Goal: Task Accomplishment & Management: Manage account settings

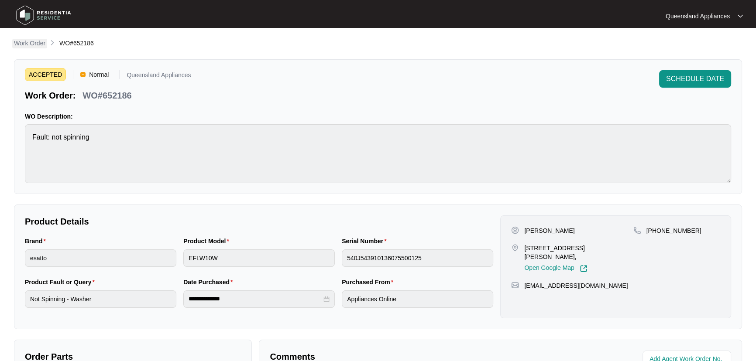
click at [31, 40] on p "Work Order" at bounding box center [29, 43] width 31 height 9
click at [34, 39] on p "Work Order" at bounding box center [29, 43] width 31 height 9
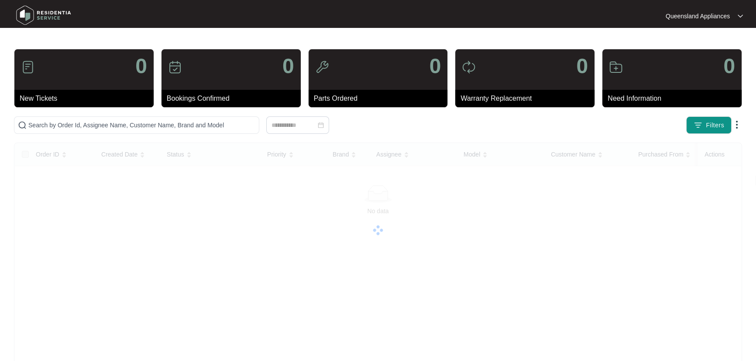
click at [36, 43] on main "0 New Tickets 0 Bookings Confirmed 0 Parts Ordered 0 Warranty Replacement 0 Nee…" at bounding box center [378, 219] width 756 height 438
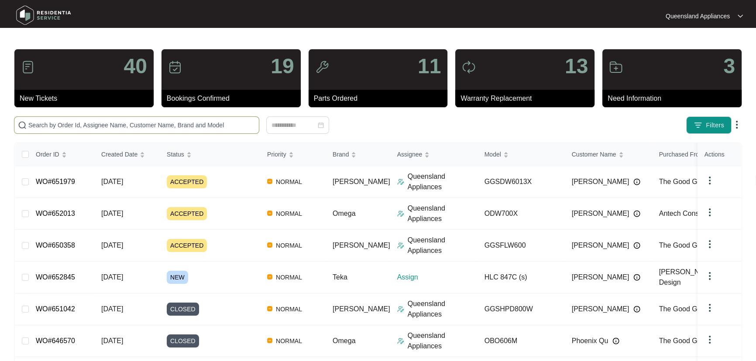
click at [112, 123] on input "text" at bounding box center [141, 125] width 227 height 10
paste input "652013"
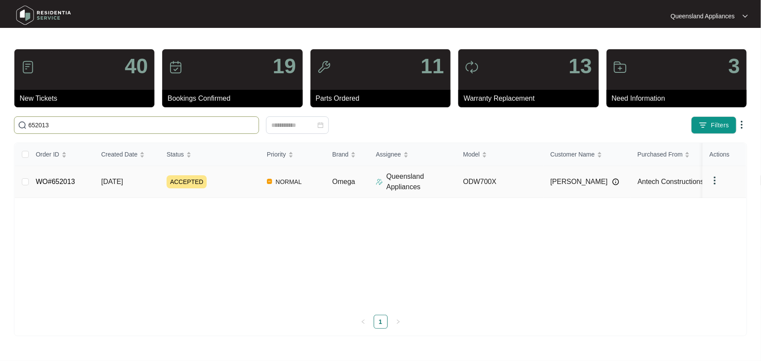
type input "652013"
click at [251, 177] on div "ACCEPTED" at bounding box center [213, 181] width 93 height 13
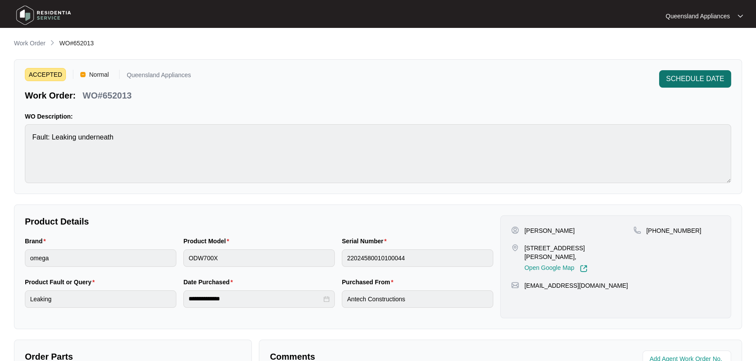
click at [693, 80] on span "SCHEDULE DATE" at bounding box center [695, 79] width 58 height 10
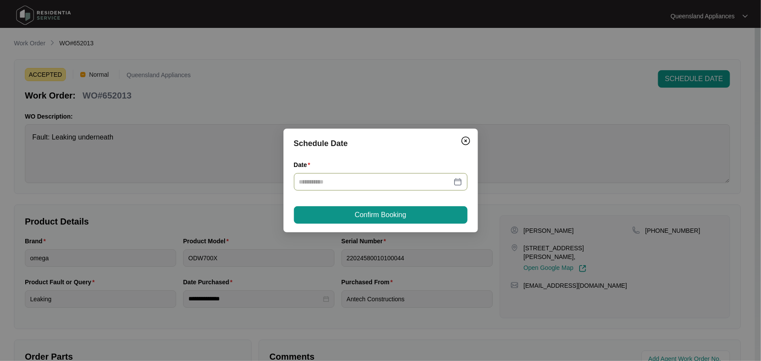
click at [458, 181] on div at bounding box center [380, 182] width 163 height 10
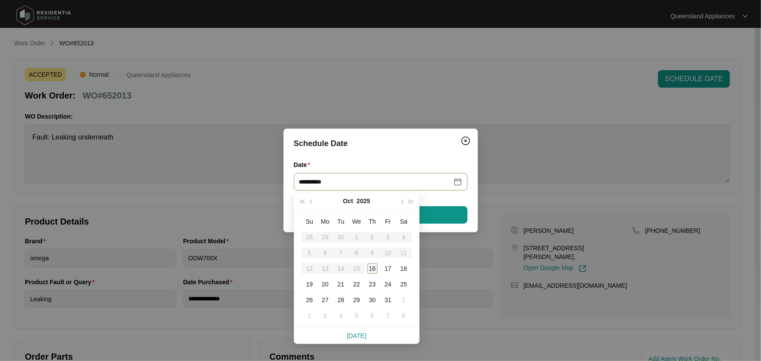
type input "**********"
click at [370, 265] on div "16" at bounding box center [372, 268] width 10 height 10
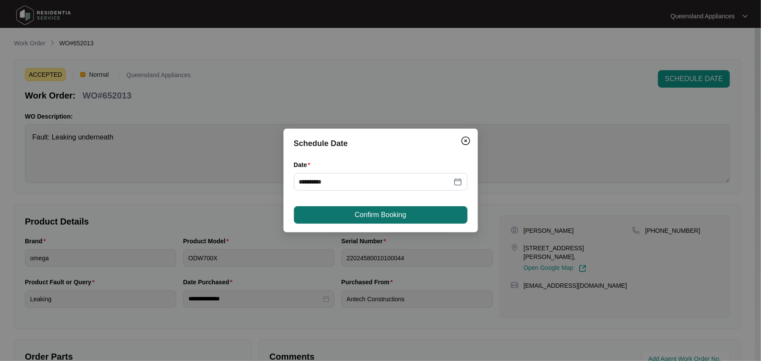
click at [397, 222] on button "Confirm Booking" at bounding box center [381, 214] width 174 height 17
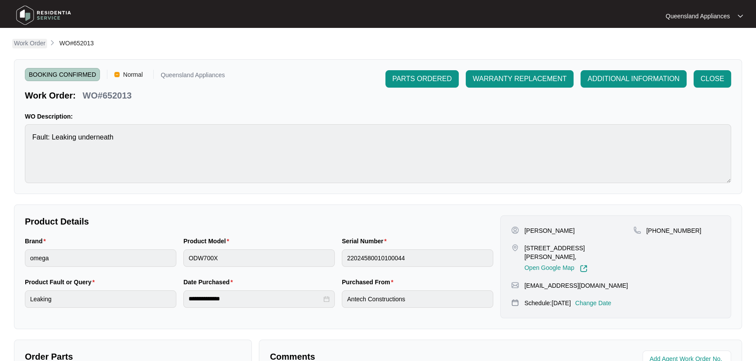
click at [32, 44] on p "Work Order" at bounding box center [29, 43] width 31 height 9
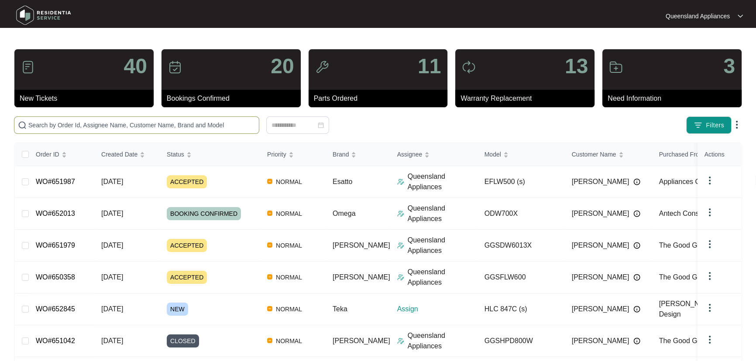
click at [195, 123] on input "text" at bounding box center [141, 125] width 227 height 10
paste input "652774"
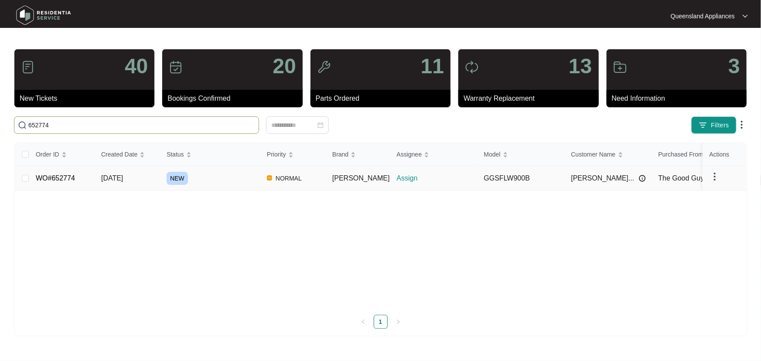
type input "652774"
click at [234, 179] on div "NEW" at bounding box center [213, 178] width 93 height 13
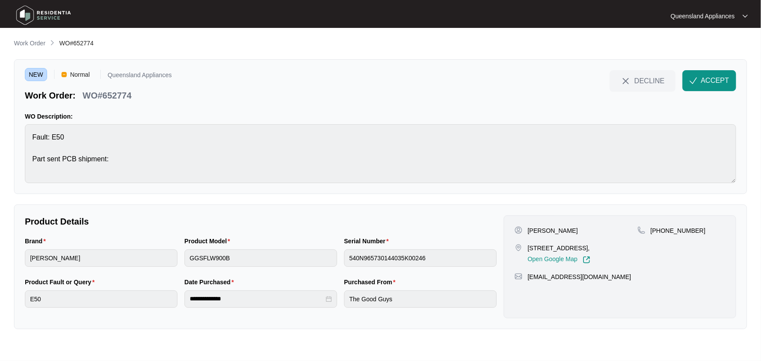
click at [29, 44] on p "Work Order" at bounding box center [29, 43] width 31 height 9
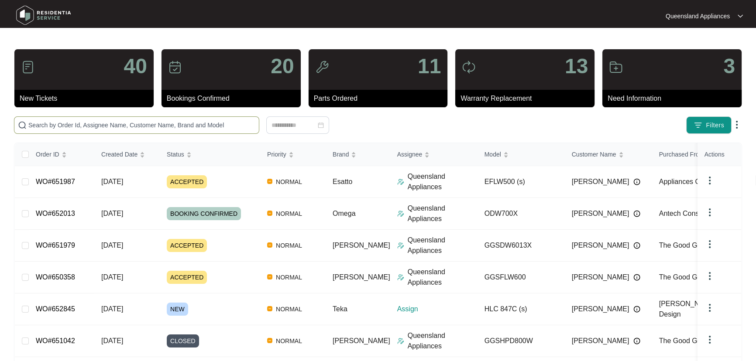
click at [160, 127] on input "text" at bounding box center [141, 125] width 227 height 10
paste input "652845"
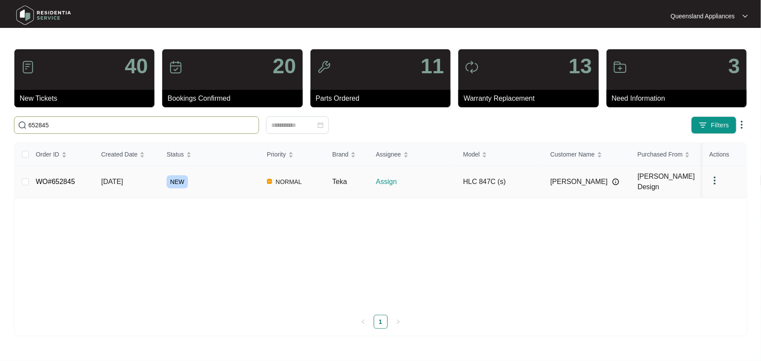
type input "652845"
click at [222, 181] on div "NEW" at bounding box center [213, 181] width 93 height 13
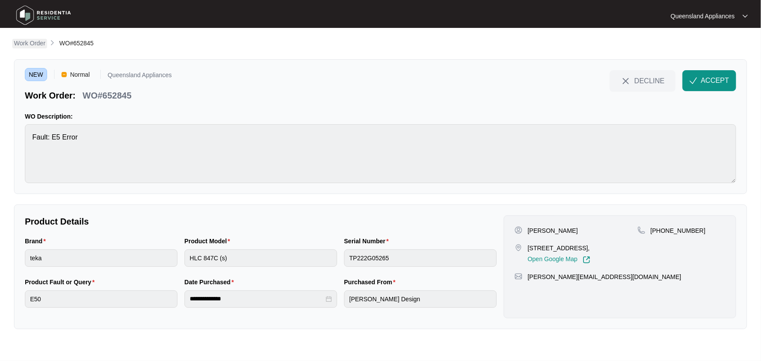
click at [35, 43] on p "Work Order" at bounding box center [29, 43] width 31 height 9
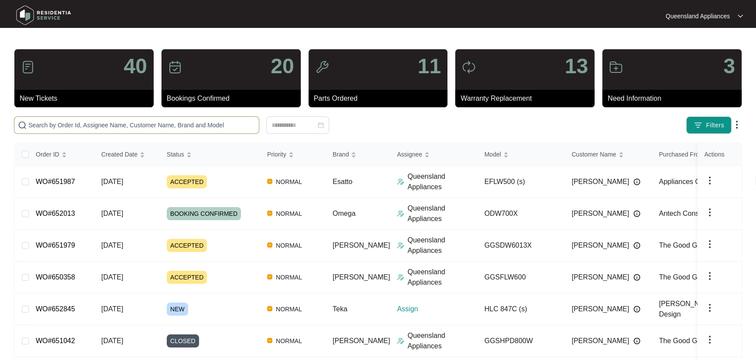
click at [100, 131] on span at bounding box center [136, 124] width 245 height 17
click at [107, 126] on input "text" at bounding box center [141, 125] width 227 height 10
paste input "651987"
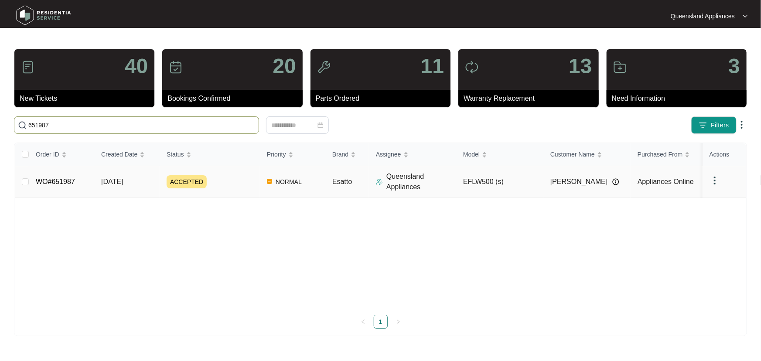
type input "651987"
click at [241, 176] on div "ACCEPTED" at bounding box center [213, 181] width 93 height 13
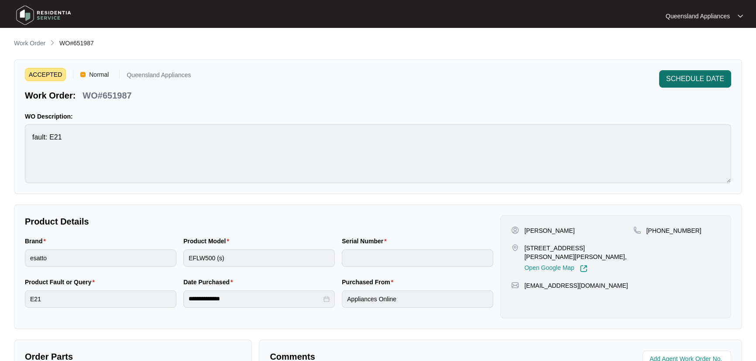
click at [687, 76] on span "SCHEDULE DATE" at bounding box center [695, 79] width 58 height 10
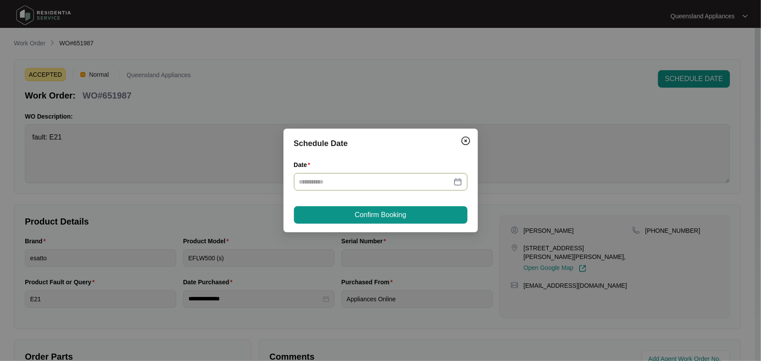
click at [456, 183] on div at bounding box center [380, 182] width 163 height 10
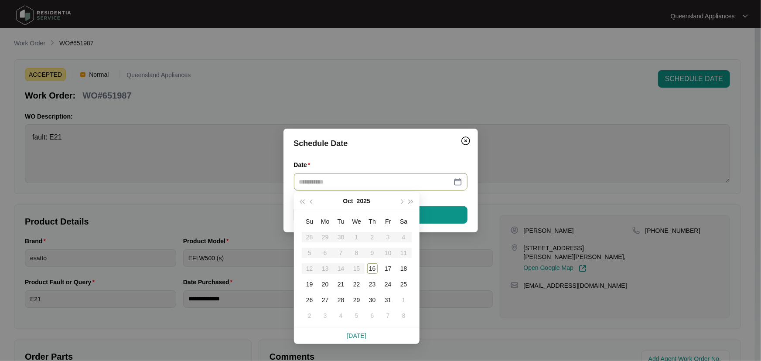
type input "**********"
click at [384, 269] on div "17" at bounding box center [388, 268] width 10 height 10
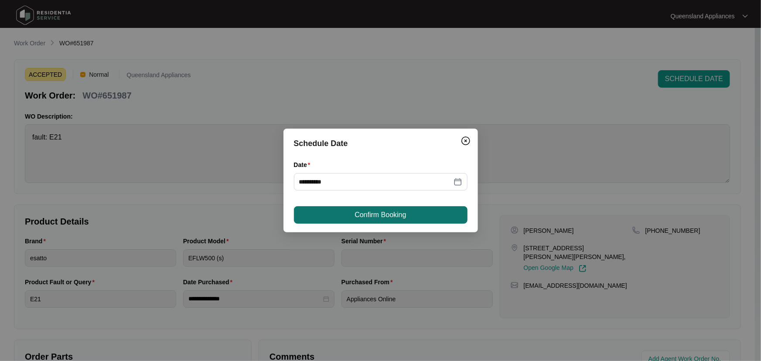
click at [415, 214] on button "Confirm Booking" at bounding box center [381, 214] width 174 height 17
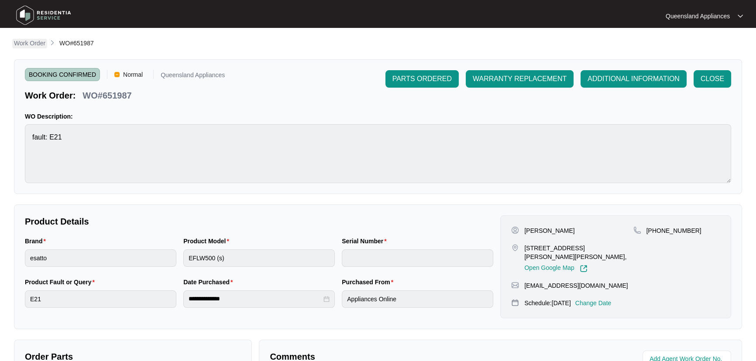
click at [31, 41] on p "Work Order" at bounding box center [29, 43] width 31 height 9
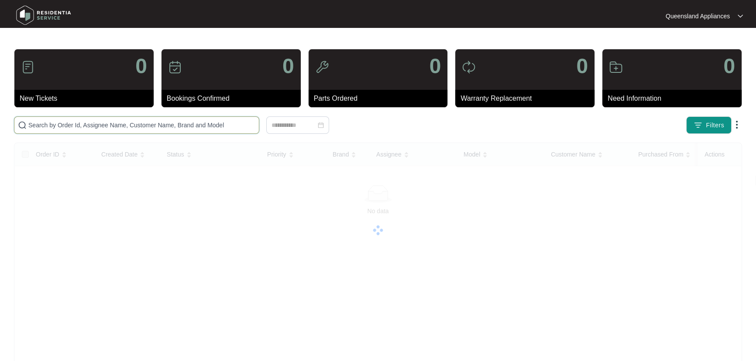
click at [157, 129] on input "text" at bounding box center [141, 125] width 227 height 10
paste input "652473"
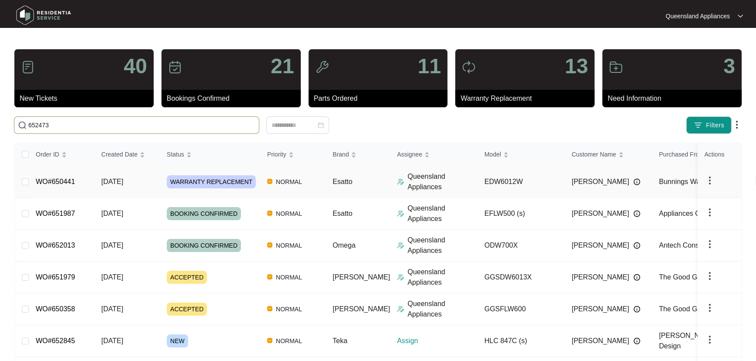
type input "652473"
click at [124, 126] on input "652473" at bounding box center [141, 125] width 227 height 10
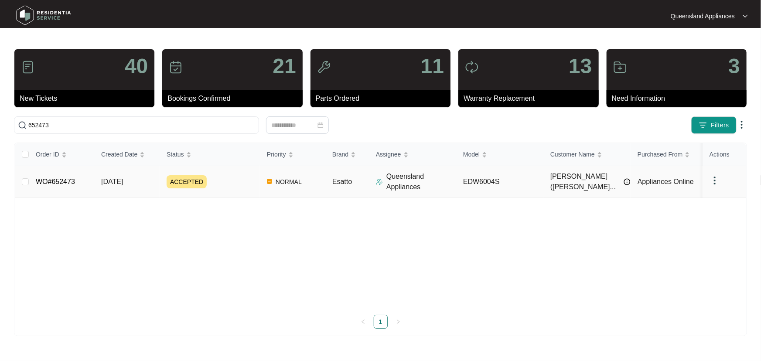
click at [232, 183] on div "ACCEPTED" at bounding box center [213, 181] width 93 height 13
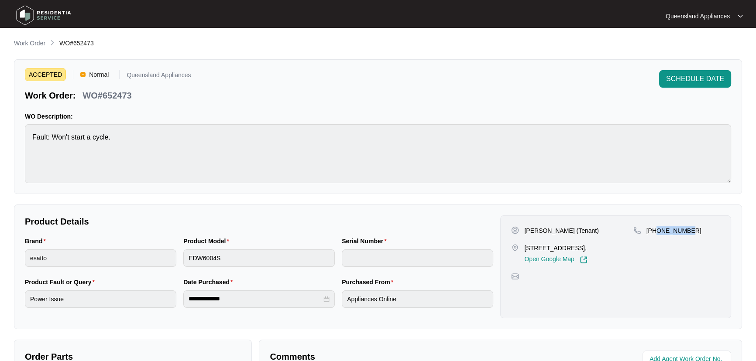
drag, startPoint x: 655, startPoint y: 231, endPoint x: 756, endPoint y: 234, distance: 100.4
click at [688, 234] on div "[PHONE_NUMBER]" at bounding box center [676, 230] width 87 height 9
